Goal: Information Seeking & Learning: Find specific fact

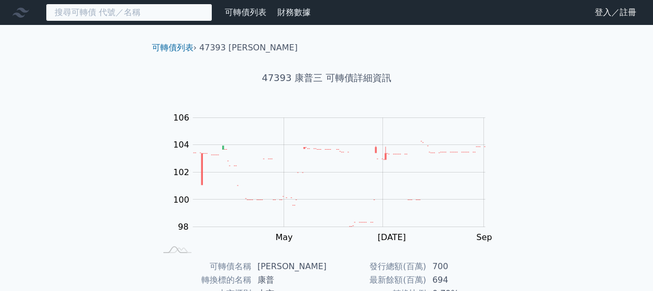
click at [172, 13] on input at bounding box center [129, 13] width 166 height 18
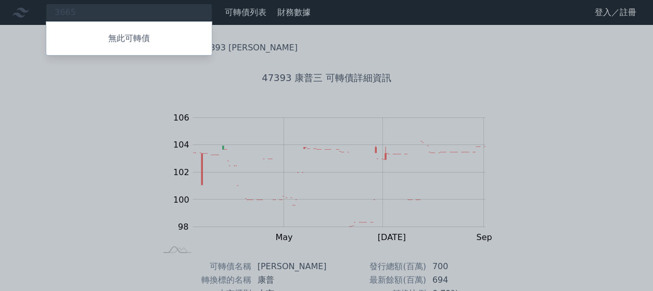
click at [122, 12] on div at bounding box center [326, 145] width 653 height 291
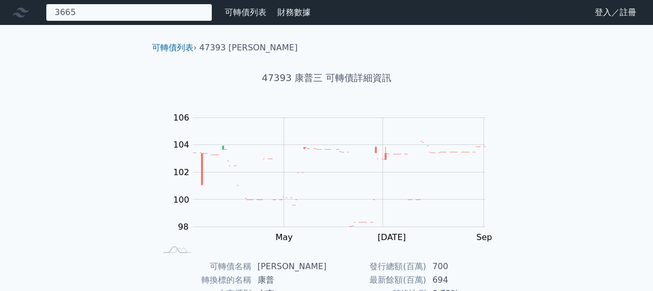
click at [111, 12] on div "3665 無此可轉債" at bounding box center [129, 13] width 166 height 18
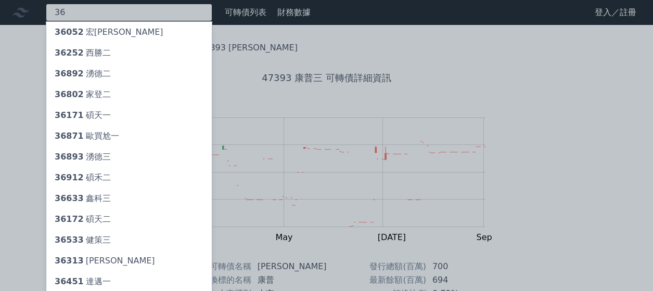
type input "3"
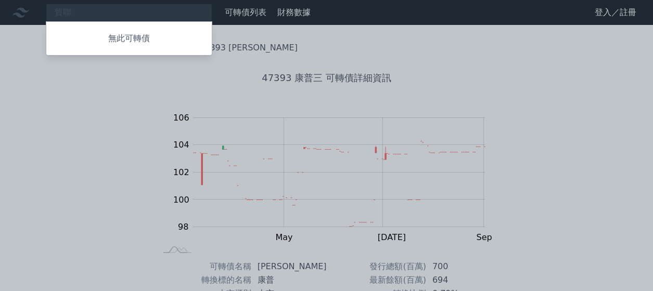
click at [91, 15] on div at bounding box center [326, 145] width 653 height 291
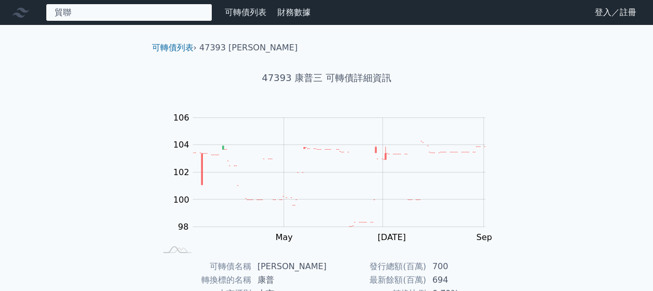
click at [99, 15] on div "貿聯 無此可轉債" at bounding box center [129, 13] width 166 height 18
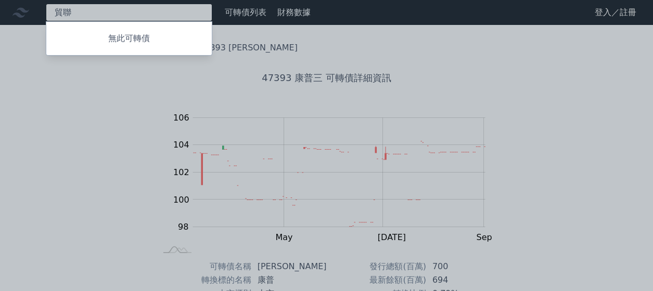
type input "貿"
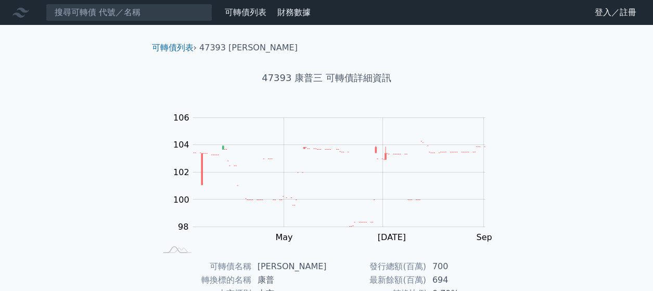
click at [82, 109] on div "可轉債列表 財務數據 可轉債列表 財務數據 登入／註冊 登入／註冊 可轉債列表 › 47393 康普三 47393 康普三 可轉債詳細資訊 Zoom Out …" at bounding box center [326, 247] width 653 height 495
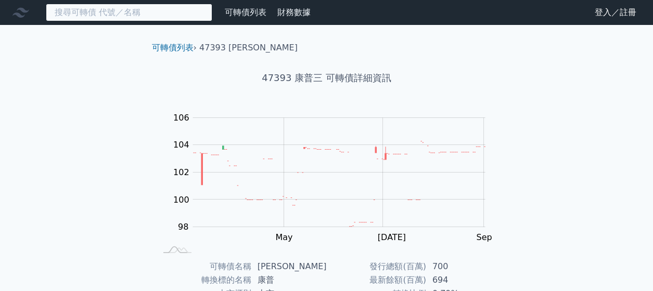
click at [133, 20] on input at bounding box center [129, 13] width 166 height 18
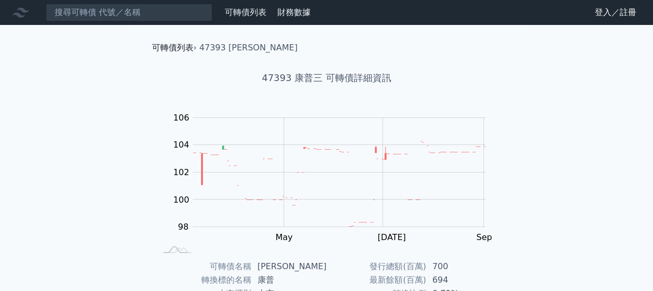
click at [161, 52] on link "可轉債列表" at bounding box center [173, 48] width 42 height 10
